Goal: Task Accomplishment & Management: Complete application form

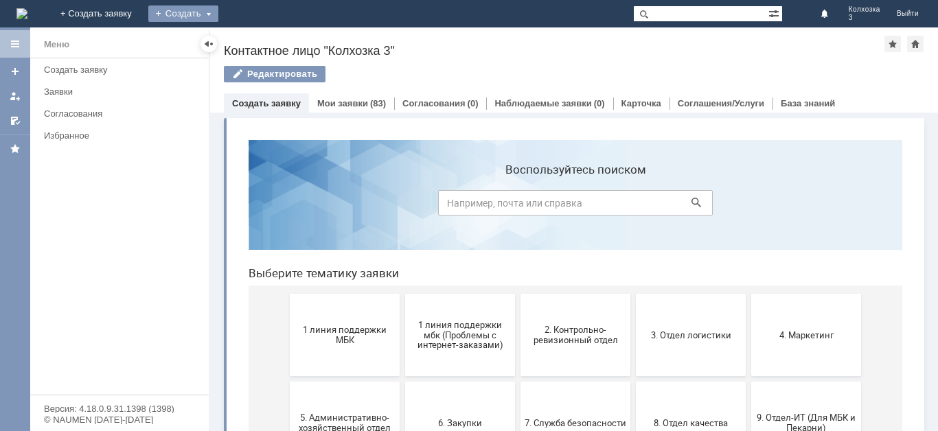
click at [218, 16] on div "Создать" at bounding box center [183, 13] width 70 height 16
click at [256, 34] on link "Заявка" at bounding box center [203, 41] width 104 height 16
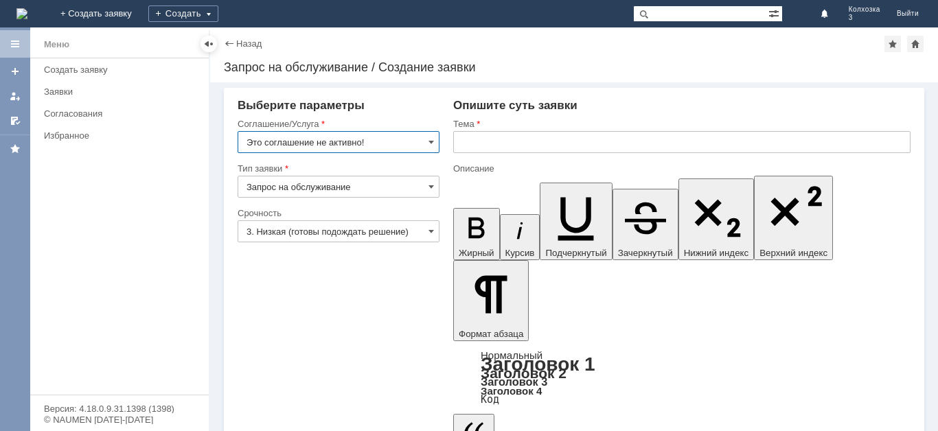
click at [427, 147] on input "Это соглашение не активно!" at bounding box center [339, 142] width 202 height 22
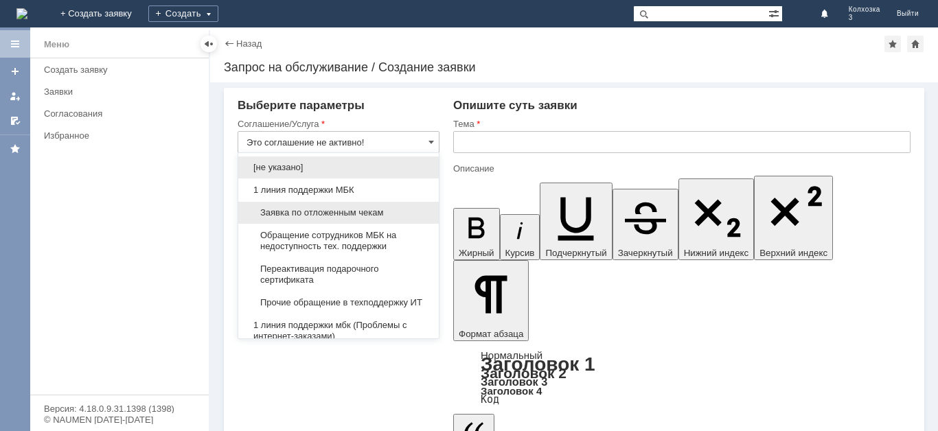
click at [345, 212] on span "Заявка по отложенным чекам" at bounding box center [339, 212] width 184 height 11
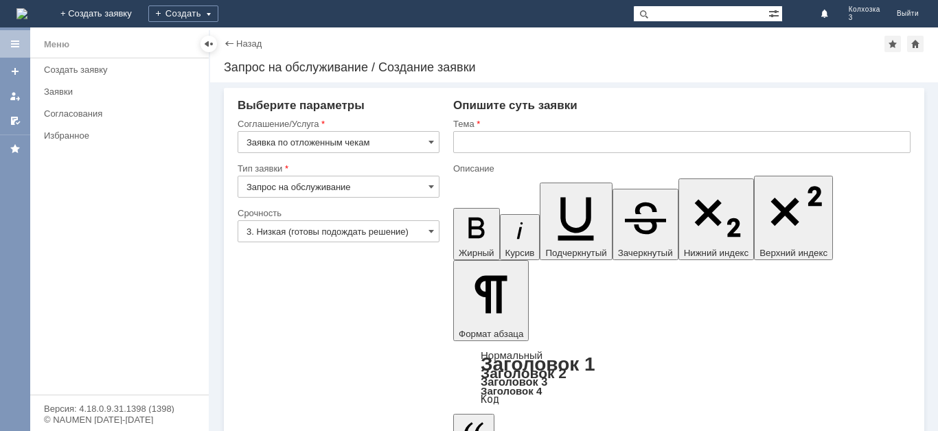
type input "Заявка по отложенным чекам"
click at [473, 138] on input "text" at bounding box center [681, 142] width 457 height 22
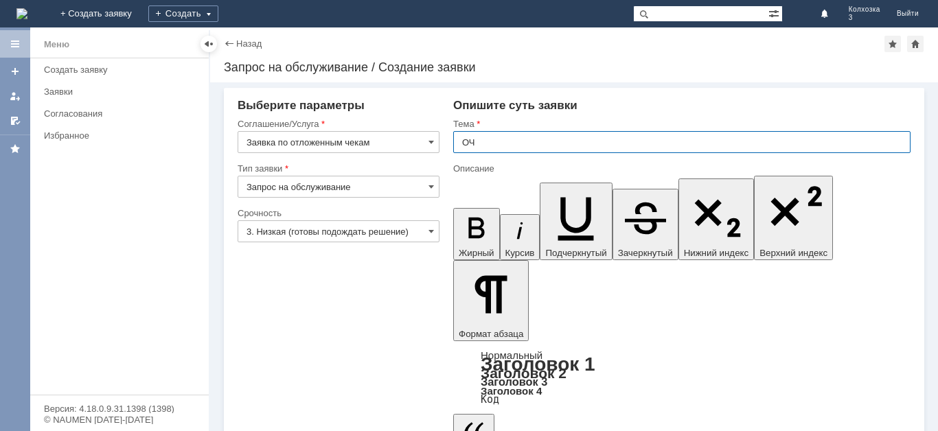
type input "ОЧ"
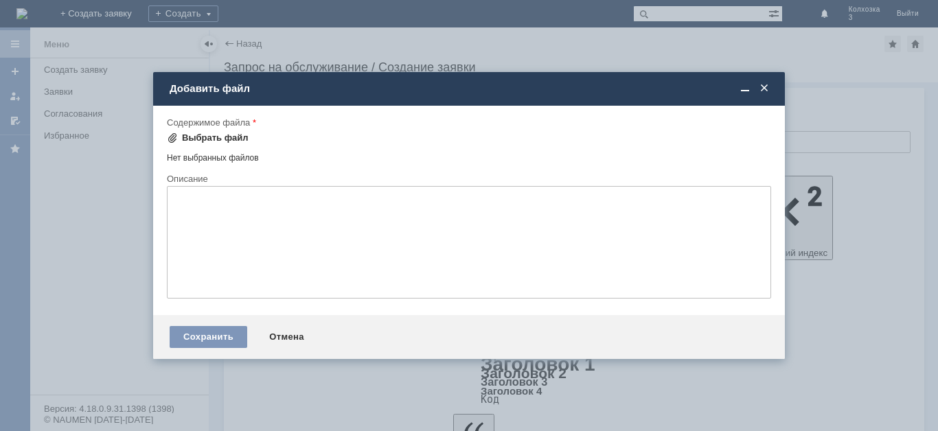
click at [205, 136] on div "Выбрать файл" at bounding box center [215, 138] width 67 height 11
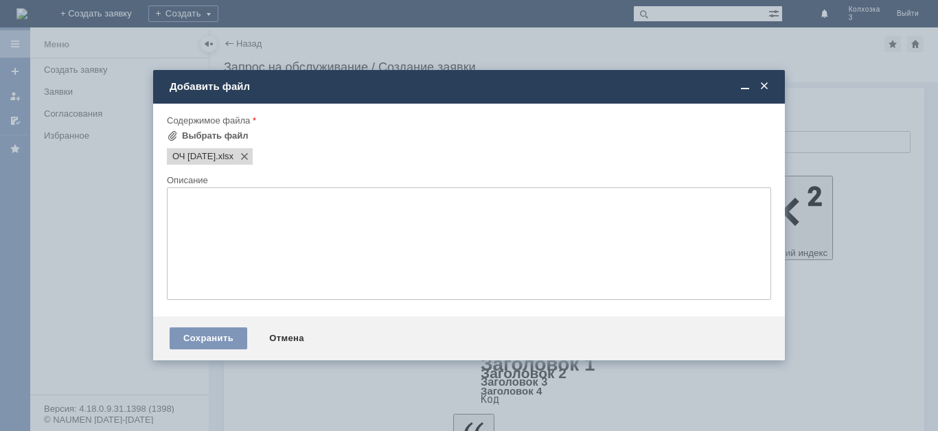
click at [217, 210] on textarea at bounding box center [469, 244] width 604 height 113
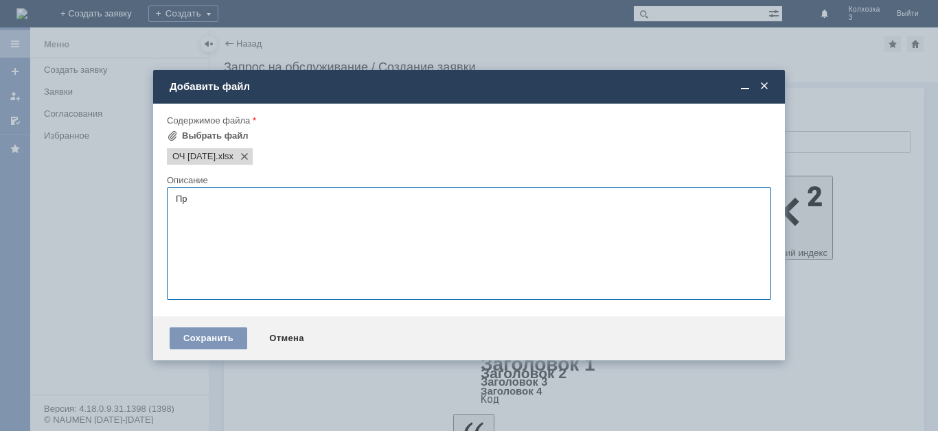
type textarea "П"
click at [207, 333] on div "Сохранить" at bounding box center [209, 339] width 78 height 22
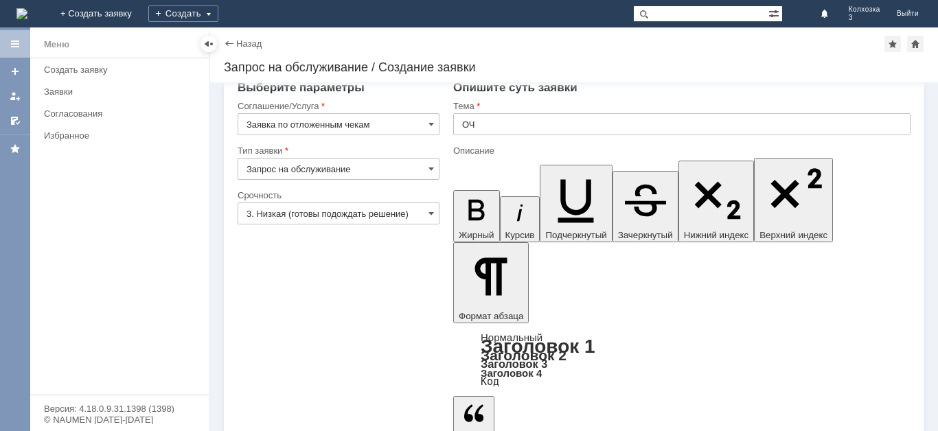
scroll to position [21, 0]
